Goal: Information Seeking & Learning: Stay updated

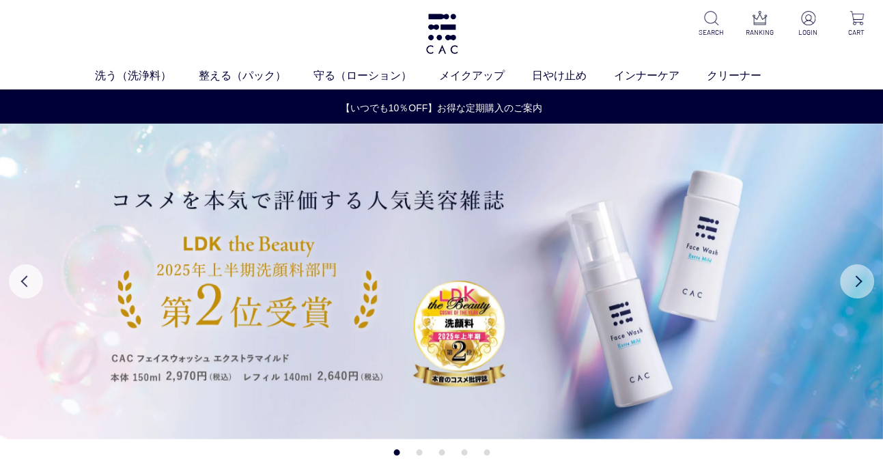
click at [855, 279] on button "Next" at bounding box center [857, 281] width 34 height 34
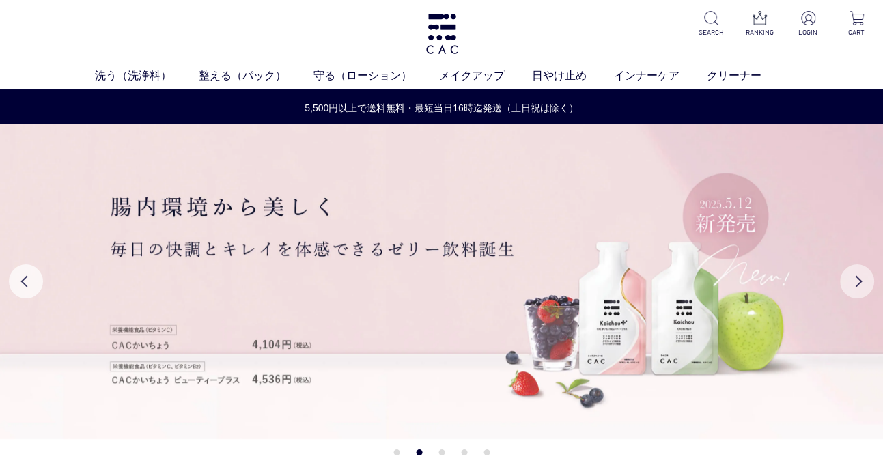
click at [854, 278] on button "Next" at bounding box center [857, 281] width 34 height 34
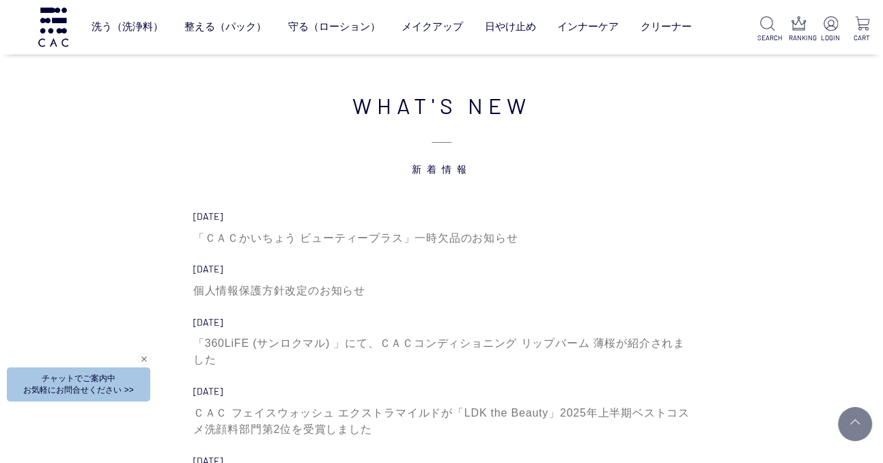
scroll to position [4327, 0]
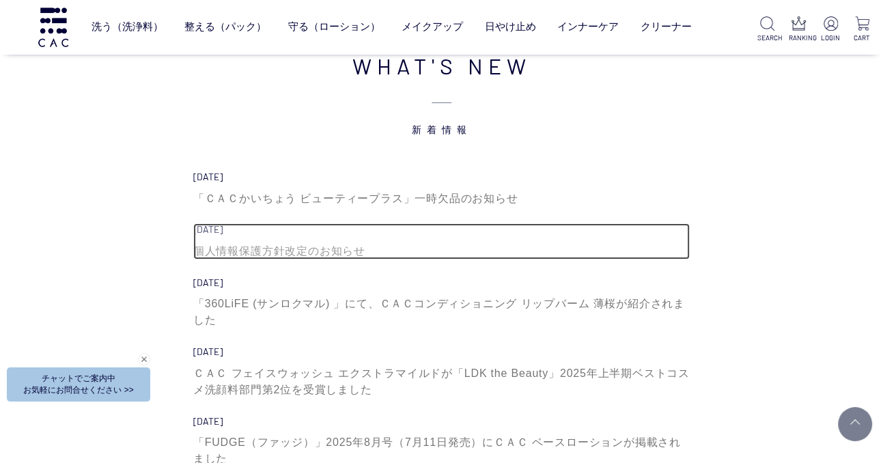
click at [311, 251] on div "個人情報保護方針改定のお知らせ" at bounding box center [441, 251] width 496 height 16
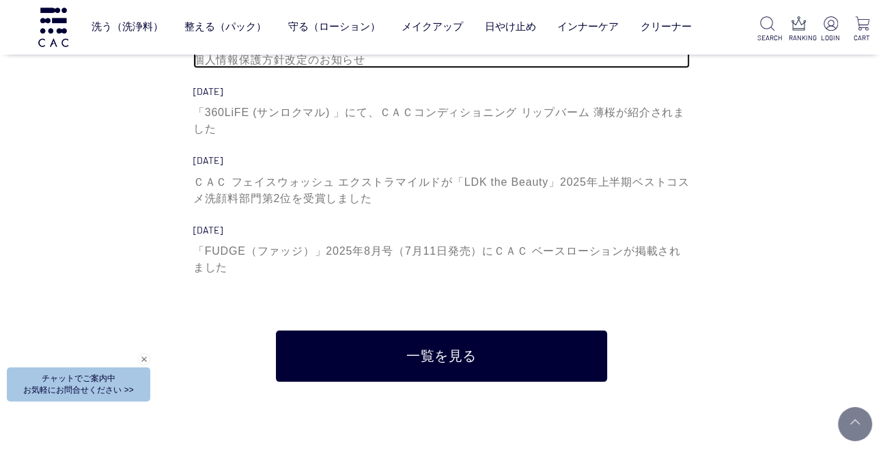
scroll to position [4524, 0]
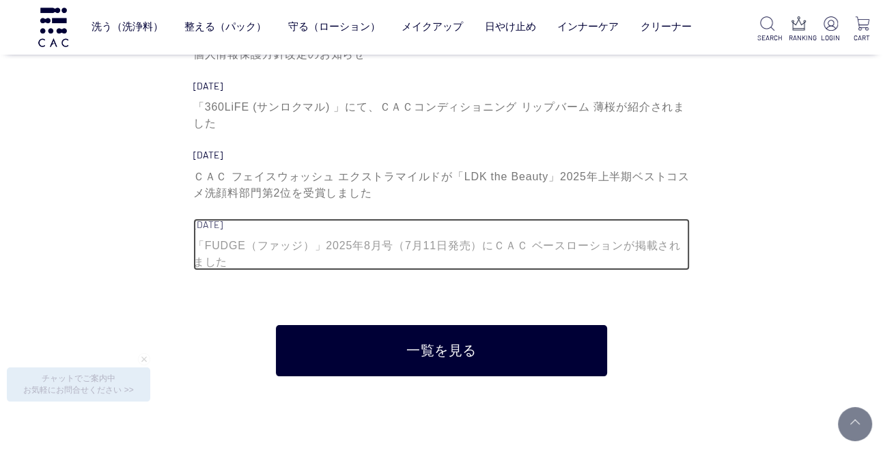
click at [383, 249] on div "「FUDGE（ファッジ）」2025年8月号（7月11日発売）にＣＡＣ ベースローションが掲載されました" at bounding box center [441, 254] width 496 height 33
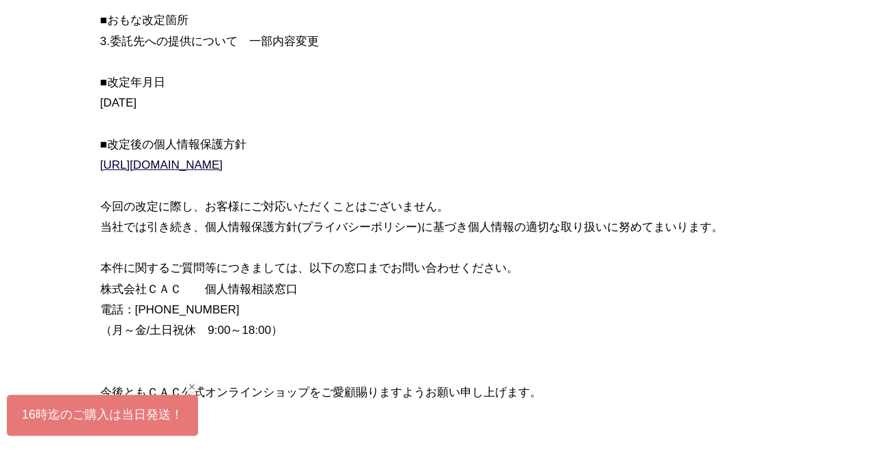
scroll to position [295, 0]
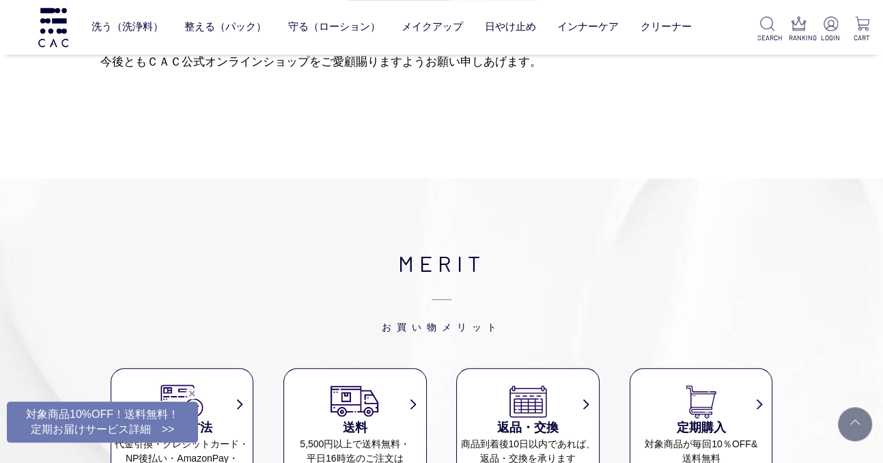
scroll to position [983, 0]
